Goal: Information Seeking & Learning: Learn about a topic

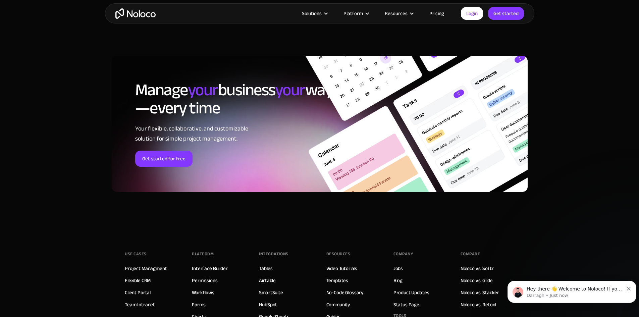
scroll to position [2649, 0]
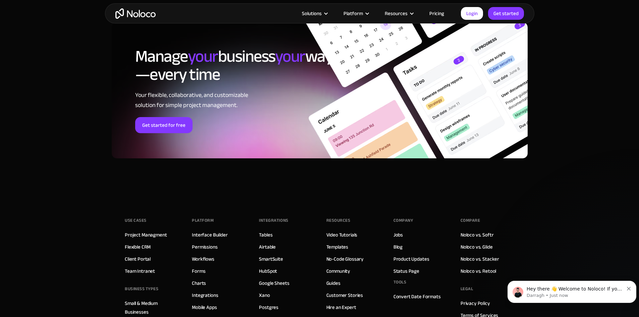
click at [130, 246] on link "Flexible CRM" at bounding box center [138, 246] width 26 height 9
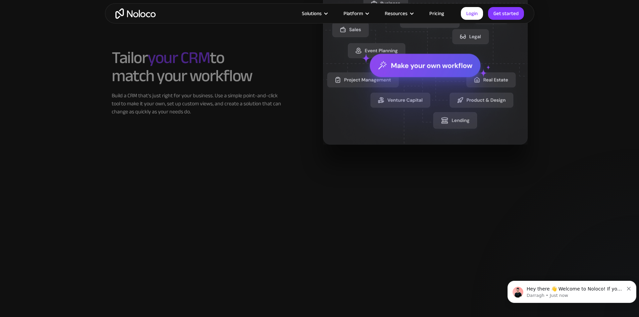
scroll to position [570, 0]
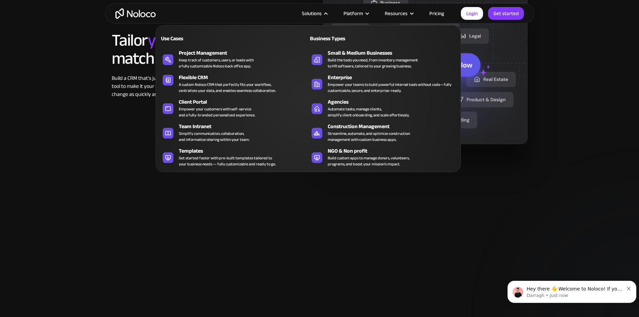
click at [193, 88] on div "A custom Noloco CRM that perfectly fits your workflow, centralizes your data, a…" at bounding box center [227, 87] width 97 height 12
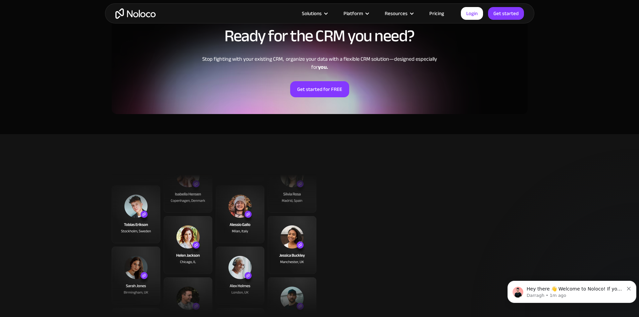
scroll to position [1442, 0]
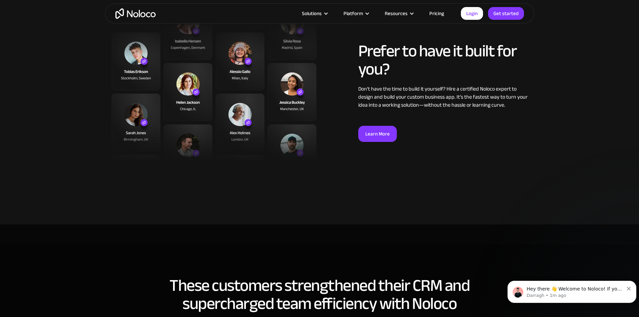
click at [436, 13] on link "Pricing" at bounding box center [437, 13] width 32 height 9
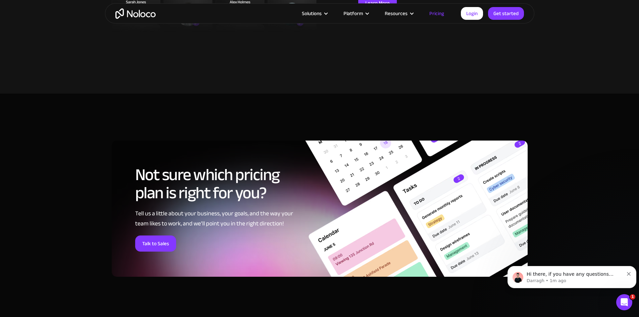
scroll to position [2549, 0]
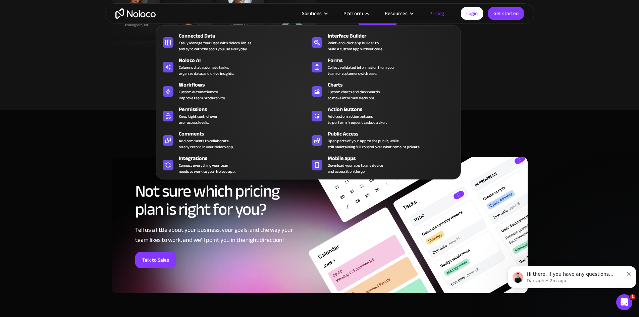
click at [218, 47] on div "Easily Manage Your Data with Noloco Tables and sync with the tools you use ever…" at bounding box center [215, 46] width 72 height 12
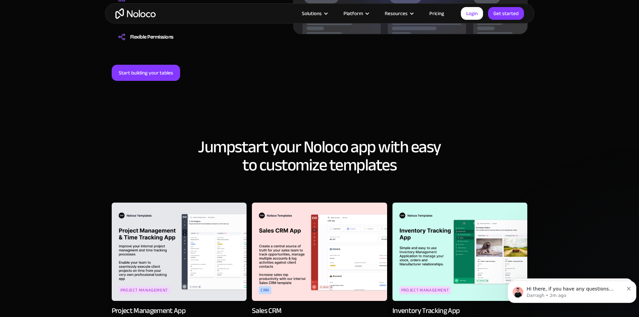
scroll to position [738, 0]
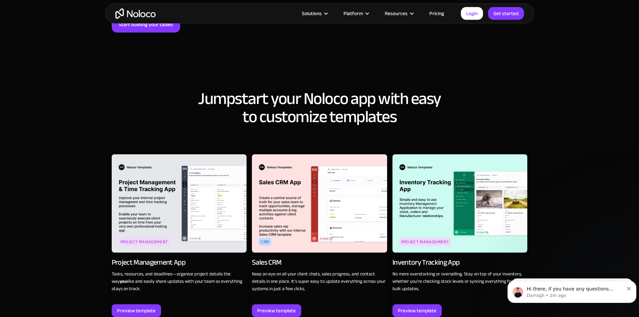
click at [156, 171] on img at bounding box center [179, 203] width 135 height 98
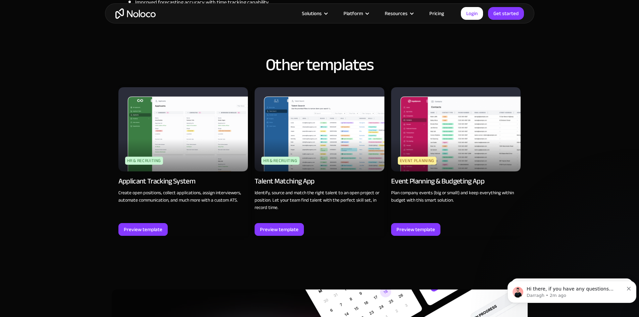
scroll to position [738, 0]
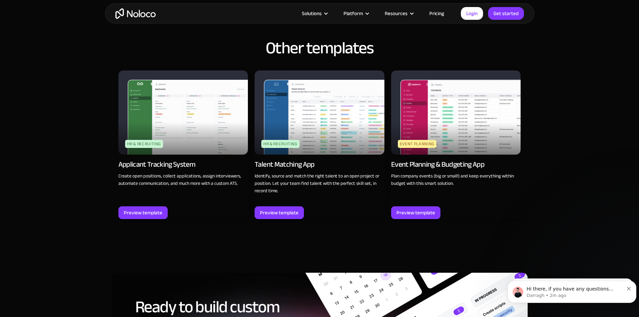
click at [192, 134] on img at bounding box center [183, 112] width 130 height 84
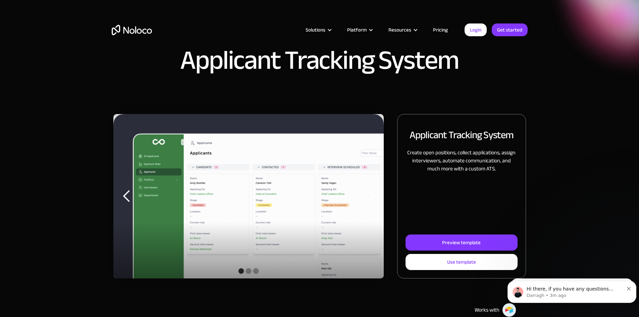
click at [367, 203] on div "next slide" at bounding box center [370, 195] width 13 height 13
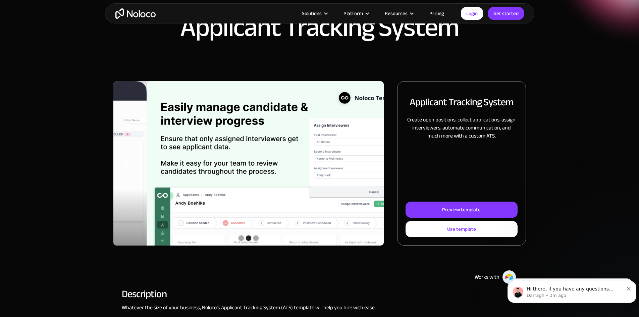
scroll to position [34, 0]
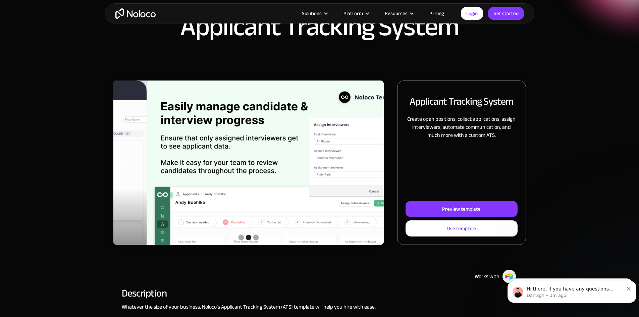
click at [373, 174] on div "next slide" at bounding box center [370, 162] width 27 height 164
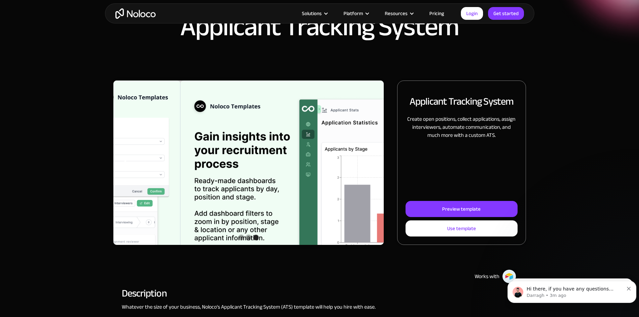
click at [373, 176] on div "next slide" at bounding box center [370, 162] width 27 height 164
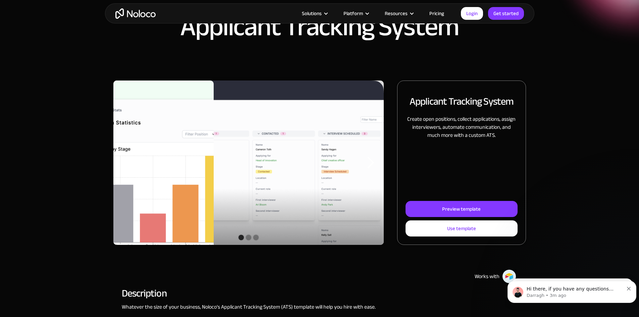
click at [366, 180] on div "next slide" at bounding box center [370, 162] width 27 height 164
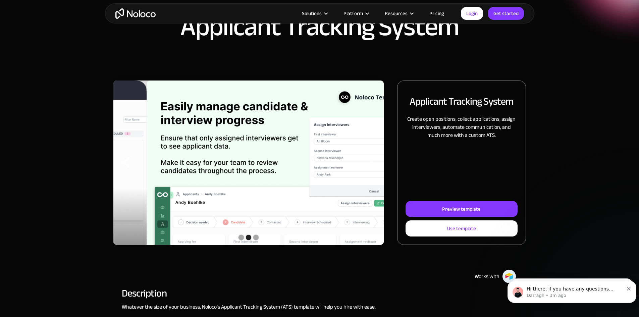
click at [367, 180] on div "next slide" at bounding box center [370, 162] width 27 height 164
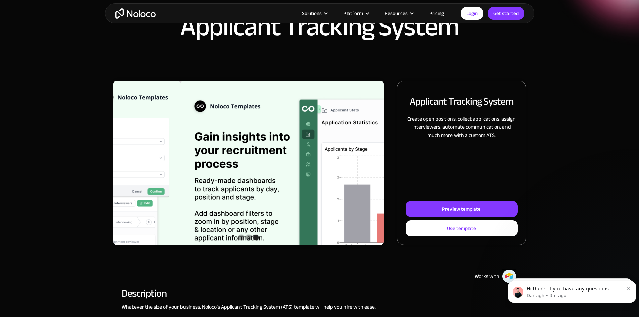
click at [366, 180] on div "next slide" at bounding box center [370, 162] width 27 height 164
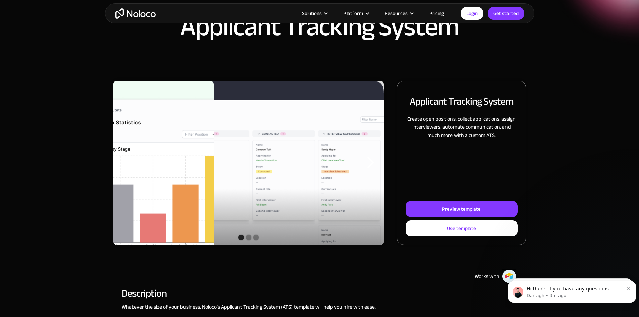
click at [515, 153] on div "Slide 1 of 3. Applicant Tracking System Create open positions, collect applicat…" at bounding box center [319, 169] width 429 height 178
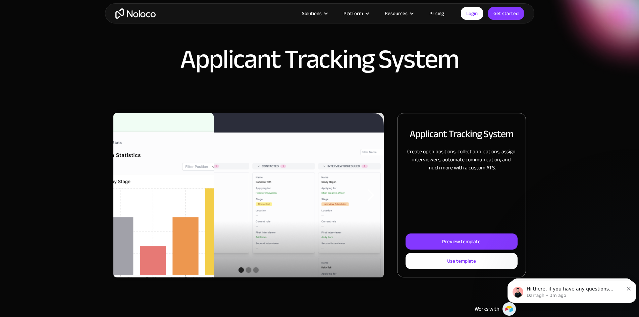
scroll to position [0, 0]
